Goal: Information Seeking & Learning: Learn about a topic

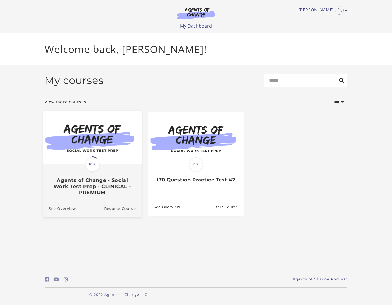
click at [74, 172] on div "Translation missing: en.liquid.partials.dashboard_course_card.progress_descript…" at bounding box center [92, 179] width 99 height 31
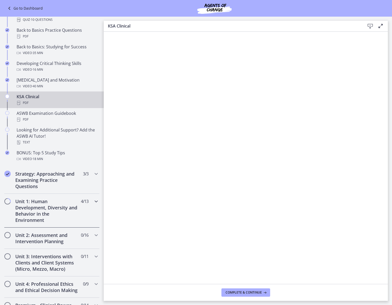
scroll to position [182, 0]
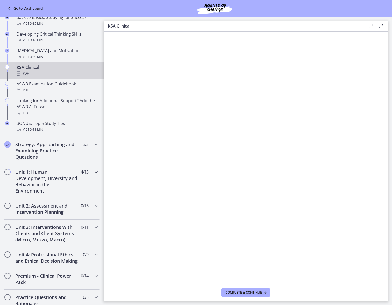
click at [35, 180] on h2 "Unit 1: Human Development, Diversity and Behavior in the Environment" at bounding box center [46, 181] width 63 height 25
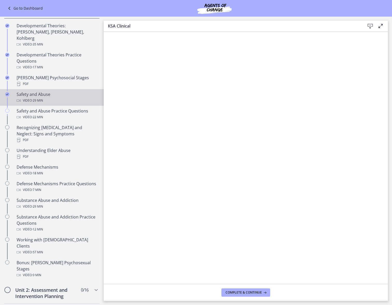
scroll to position [130, 0]
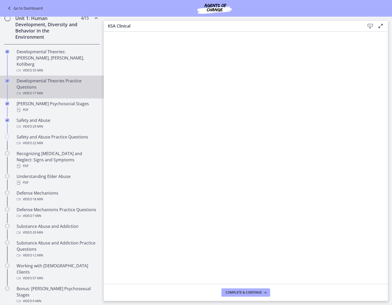
click at [35, 78] on div "Developmental Theories Practice Questions Video · 17 min" at bounding box center [57, 87] width 81 height 19
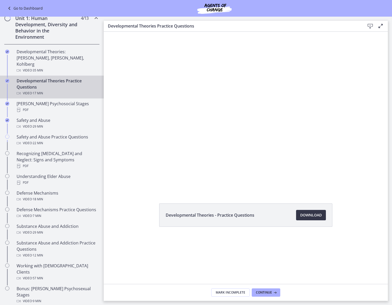
click at [308, 214] on span "Download Opens in a new window" at bounding box center [311, 215] width 22 height 6
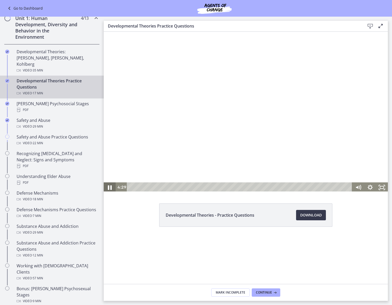
click at [108, 186] on icon "Pause" at bounding box center [109, 187] width 14 height 12
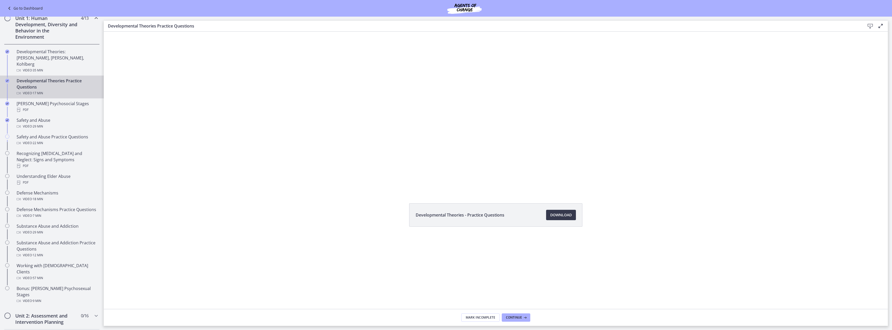
click at [392, 167] on div "Click for sound @keyframes VOLUME_SMALL_WAVE_FLASH { 0% { opacity: 0; } 33% { o…" at bounding box center [496, 111] width 784 height 200
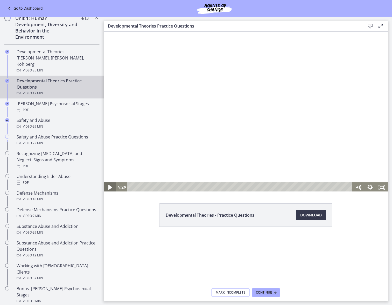
click at [111, 186] on icon "Play Video" at bounding box center [110, 187] width 14 height 12
click at [106, 187] on icon "Pause" at bounding box center [110, 187] width 12 height 10
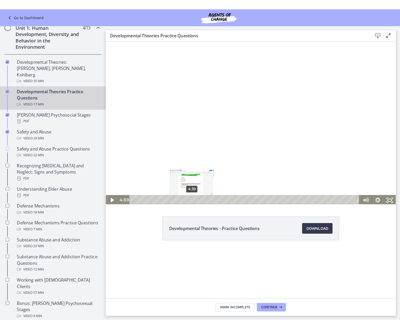
scroll to position [1, 0]
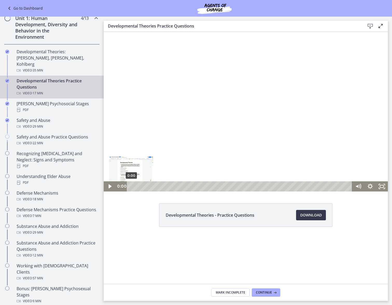
click at [132, 189] on div "0:00" at bounding box center [241, 186] width 218 height 10
click at [112, 185] on icon "Play Video" at bounding box center [110, 186] width 14 height 12
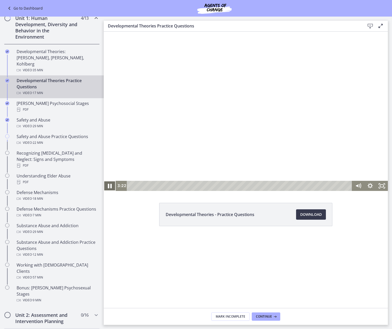
click at [110, 185] on icon "Pause" at bounding box center [109, 186] width 14 height 12
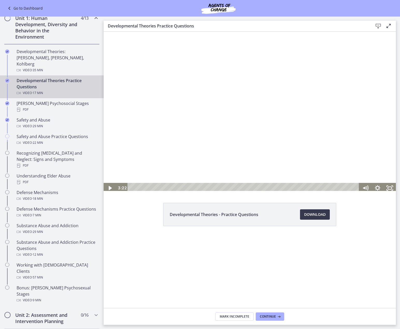
click at [389, 34] on div at bounding box center [250, 110] width 293 height 167
click at [389, 33] on div at bounding box center [250, 110] width 293 height 167
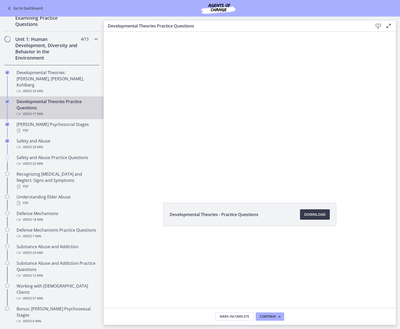
scroll to position [104, 0]
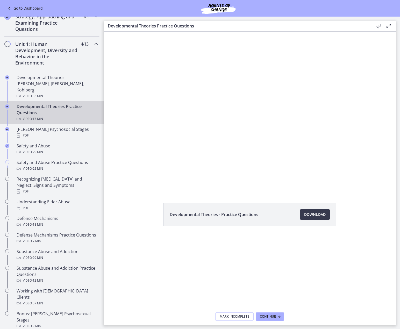
click at [220, 8] on img at bounding box center [219, 8] width 62 height 12
click at [12, 8] on icon at bounding box center [9, 8] width 7 height 6
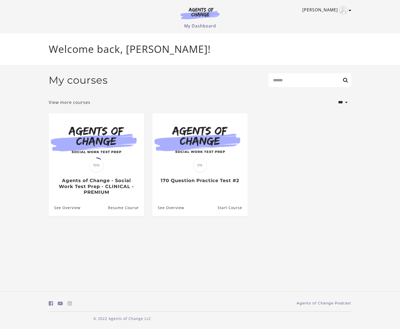
click at [350, 11] on icon "Toggle menu" at bounding box center [350, 10] width 3 height 4
click at [324, 36] on link "Sign Out" at bounding box center [330, 36] width 46 height 9
